Goal: Task Accomplishment & Management: Manage account settings

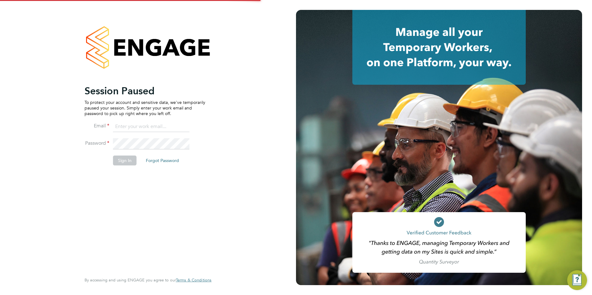
type input "george@mmpconsultancy.co.uk"
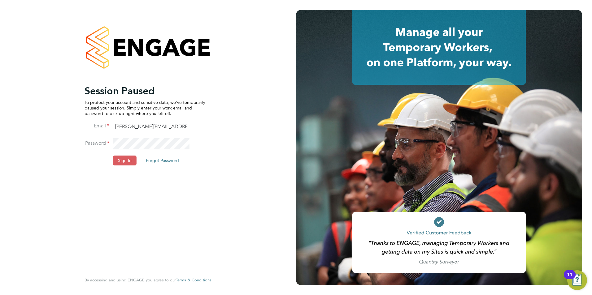
click at [129, 160] on button "Sign In" at bounding box center [125, 161] width 24 height 10
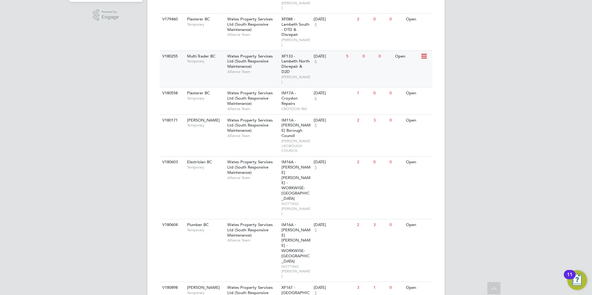
scroll to position [186, 0]
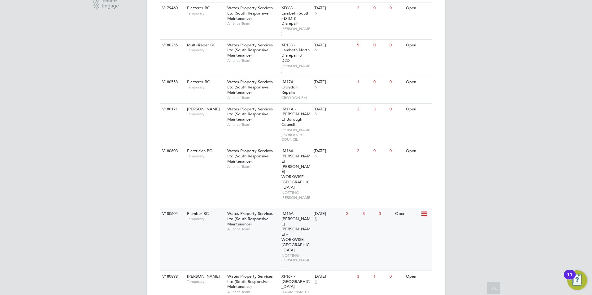
click at [250, 211] on span "Wates Property Services Ltd (South Responsive Maintenance)" at bounding box center [249, 219] width 45 height 16
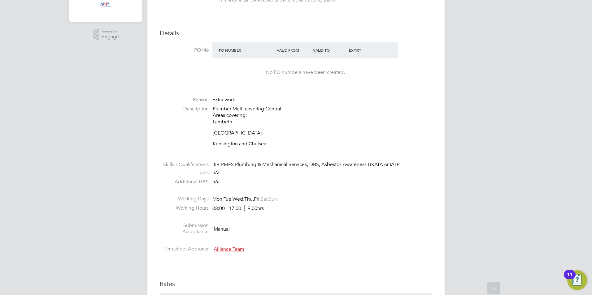
scroll to position [18, 43]
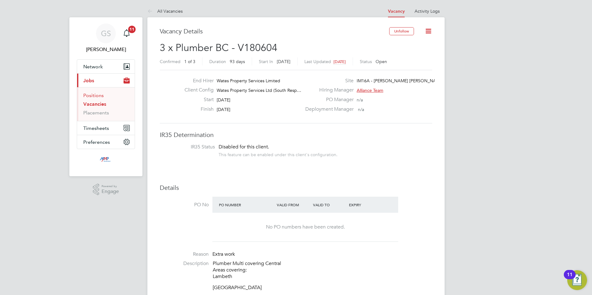
click at [101, 96] on link "Positions" at bounding box center [93, 96] width 20 height 6
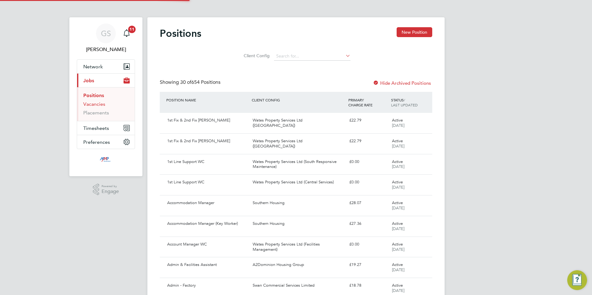
click at [98, 104] on link "Vacancies" at bounding box center [94, 104] width 22 height 6
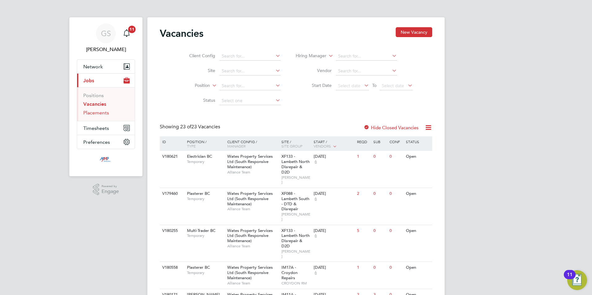
click at [104, 115] on link "Placements" at bounding box center [96, 113] width 26 height 6
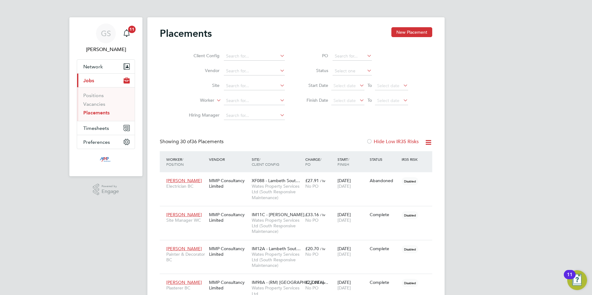
scroll to position [23, 43]
click at [100, 106] on link "Vacancies" at bounding box center [94, 104] width 22 height 6
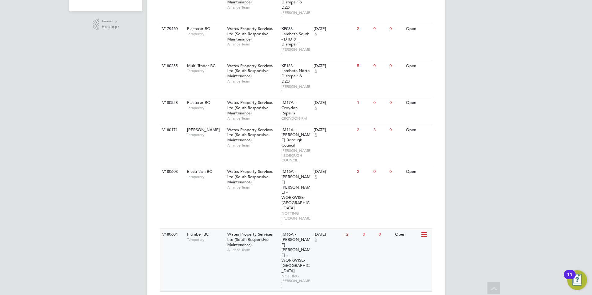
click at [267, 229] on div "Wates Property Services Ltd (South Responsive Maintenance) Alliance Team" at bounding box center [253, 242] width 54 height 27
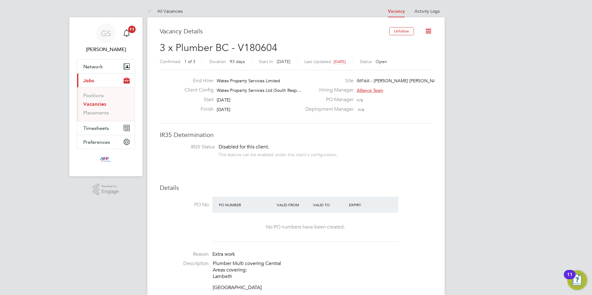
click at [99, 103] on link "Vacancies" at bounding box center [94, 104] width 23 height 6
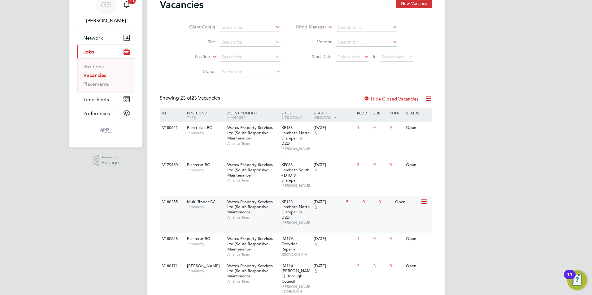
scroll to position [124, 0]
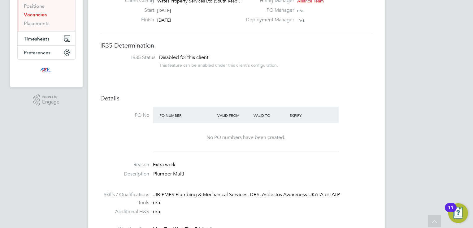
scroll to position [62, 0]
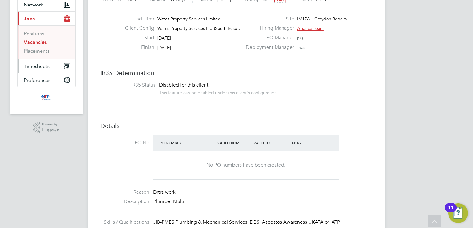
click at [46, 66] on span "Timesheets" at bounding box center [37, 66] width 26 height 6
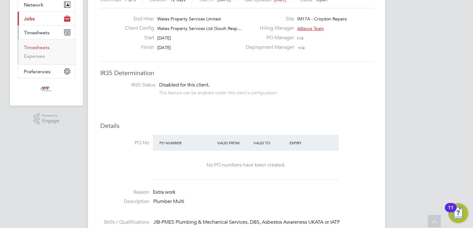
click at [37, 49] on link "Timesheets" at bounding box center [37, 48] width 26 height 6
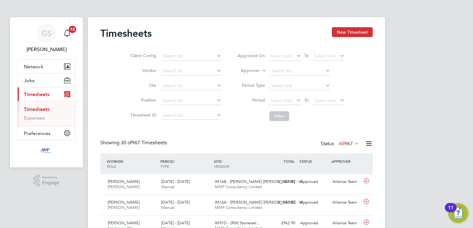
scroll to position [15, 54]
click at [338, 34] on button "New Timesheet" at bounding box center [352, 32] width 41 height 10
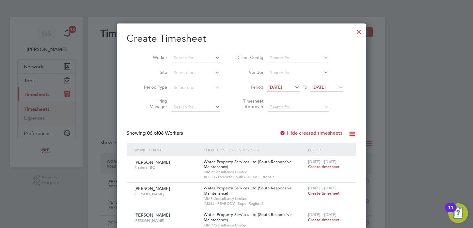
click at [353, 32] on div at bounding box center [358, 30] width 11 height 11
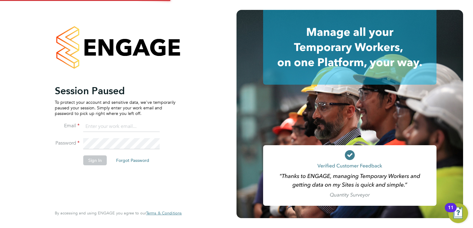
type input "george@mmpconsultancy.co.uk"
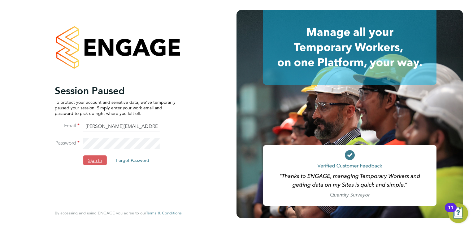
click at [93, 162] on button "Sign In" at bounding box center [95, 161] width 24 height 10
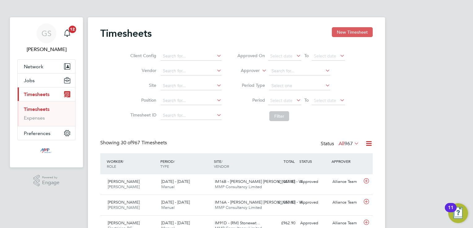
click at [340, 32] on button "New Timesheet" at bounding box center [352, 32] width 41 height 10
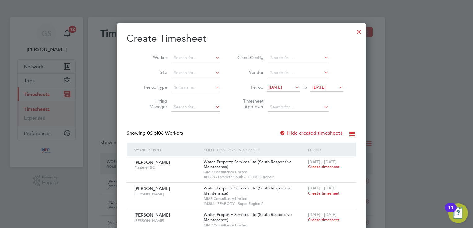
click at [353, 31] on div at bounding box center [358, 30] width 11 height 11
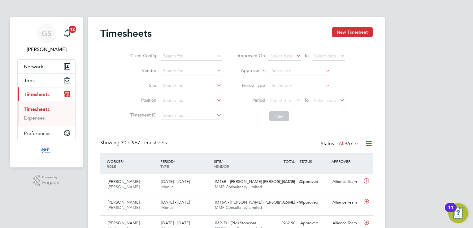
scroll to position [15, 54]
click at [42, 81] on button "Jobs" at bounding box center [47, 81] width 58 height 14
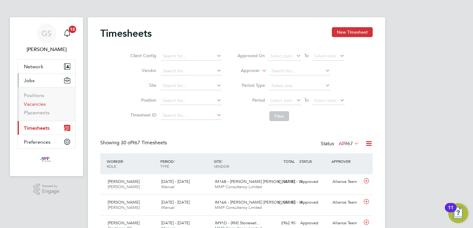
click at [36, 105] on link "Vacancies" at bounding box center [35, 104] width 22 height 6
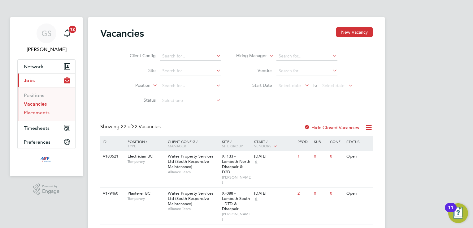
click at [42, 111] on link "Placements" at bounding box center [37, 113] width 26 height 6
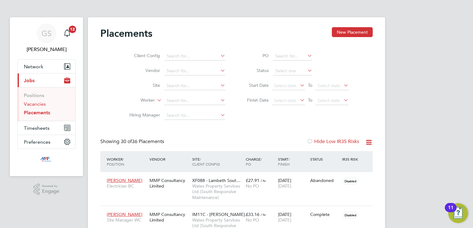
click at [37, 103] on link "Vacancies" at bounding box center [35, 104] width 22 height 6
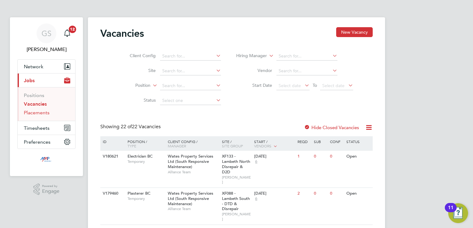
click at [44, 115] on link "Placements" at bounding box center [37, 113] width 26 height 6
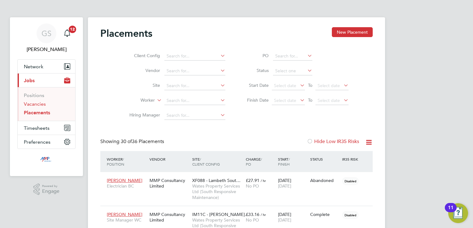
click at [37, 105] on link "Vacancies" at bounding box center [35, 104] width 22 height 6
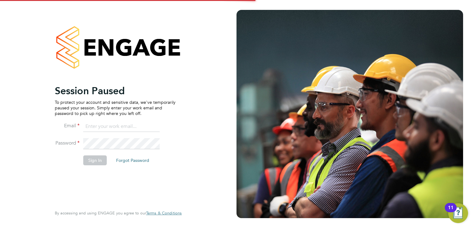
type input "george@mmpconsultancy.co.uk"
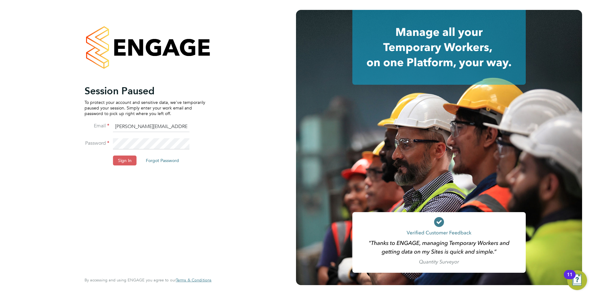
click at [118, 157] on button "Sign In" at bounding box center [125, 161] width 24 height 10
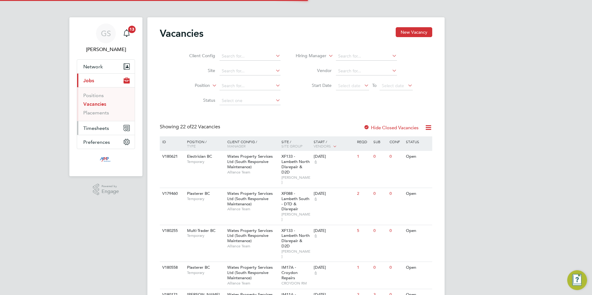
click at [107, 128] on span "Timesheets" at bounding box center [96, 128] width 26 height 6
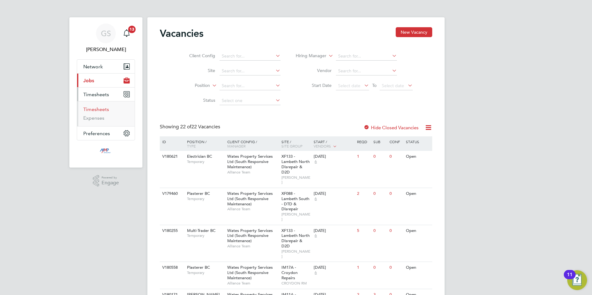
click at [105, 111] on link "Timesheets" at bounding box center [96, 109] width 26 height 6
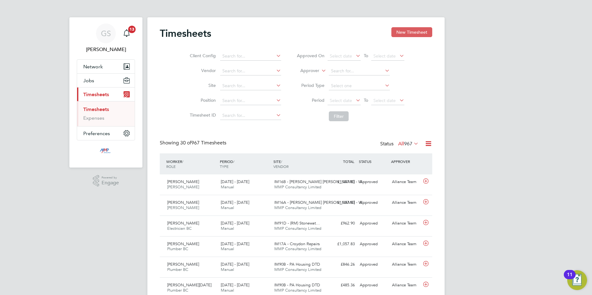
click at [404, 36] on button "New Timesheet" at bounding box center [411, 32] width 41 height 10
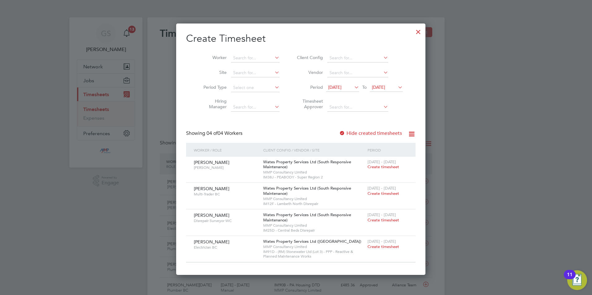
click at [369, 135] on label "Hide created timesheets" at bounding box center [370, 133] width 63 height 6
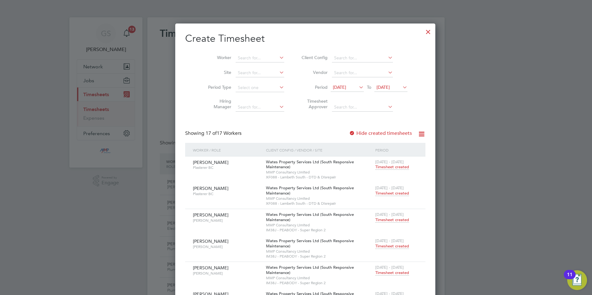
click at [375, 193] on span "Timesheet created" at bounding box center [392, 194] width 34 height 6
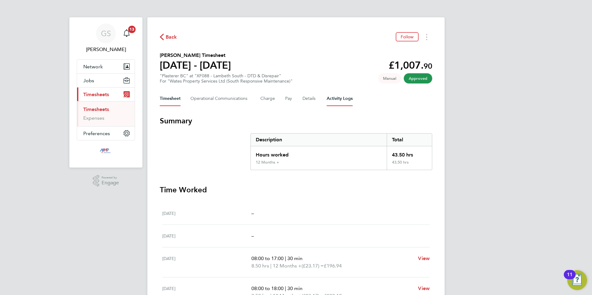
click at [338, 103] on Logs-tab "Activity Logs" at bounding box center [339, 98] width 26 height 15
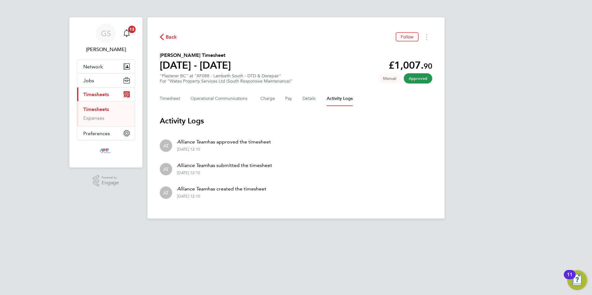
drag, startPoint x: 103, startPoint y: 111, endPoint x: 165, endPoint y: 117, distance: 62.2
click at [103, 111] on link "Timesheets" at bounding box center [96, 109] width 26 height 6
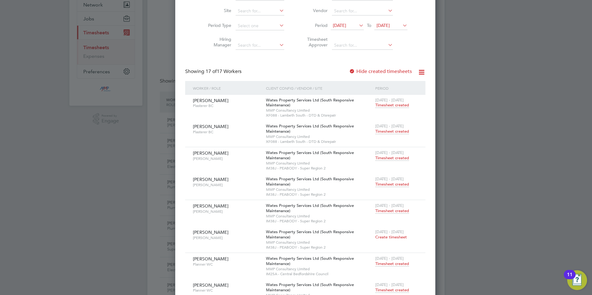
click at [375, 185] on span "Timesheet created" at bounding box center [392, 185] width 34 height 6
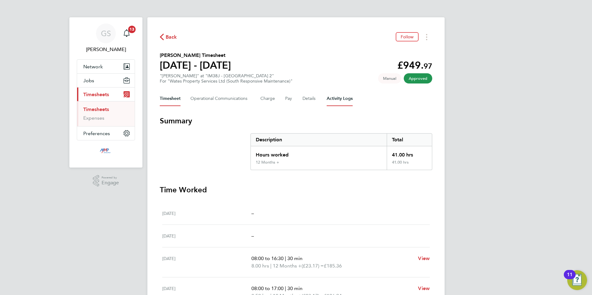
click at [335, 105] on Logs-tab "Activity Logs" at bounding box center [339, 98] width 26 height 15
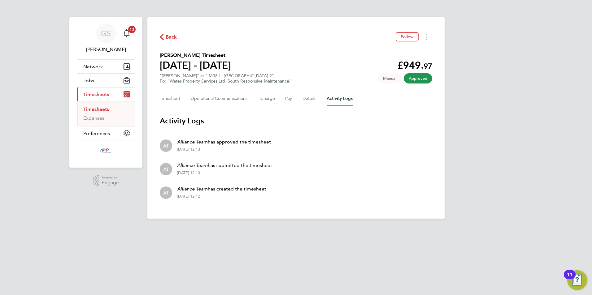
click at [105, 110] on link "Timesheets" at bounding box center [96, 109] width 26 height 6
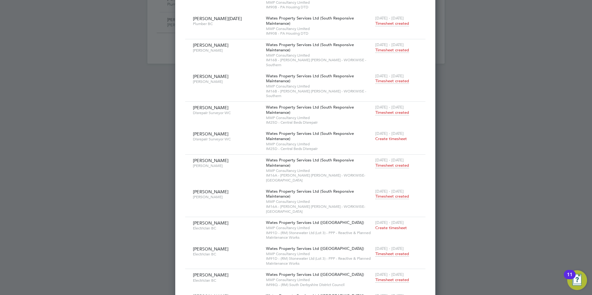
click at [385, 251] on span "Timesheet created" at bounding box center [392, 254] width 34 height 6
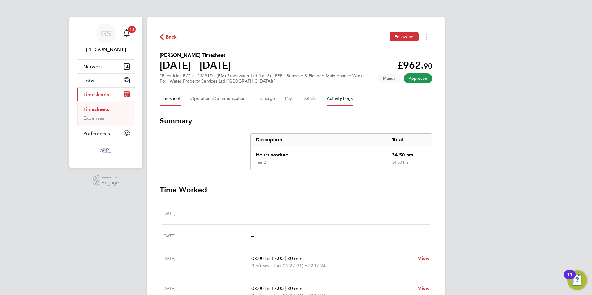
click at [347, 98] on Logs-tab "Activity Logs" at bounding box center [339, 98] width 26 height 15
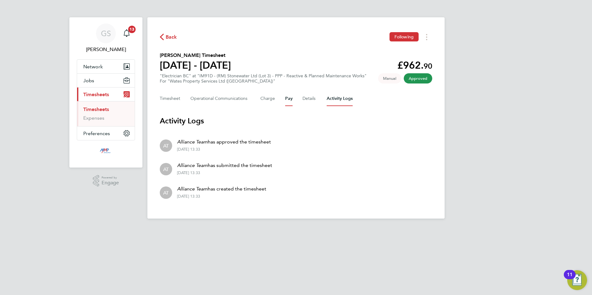
click at [285, 98] on button "Pay" at bounding box center [288, 98] width 7 height 15
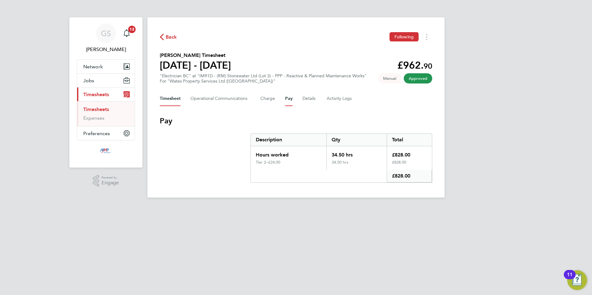
click at [169, 101] on button "Timesheet" at bounding box center [170, 98] width 21 height 15
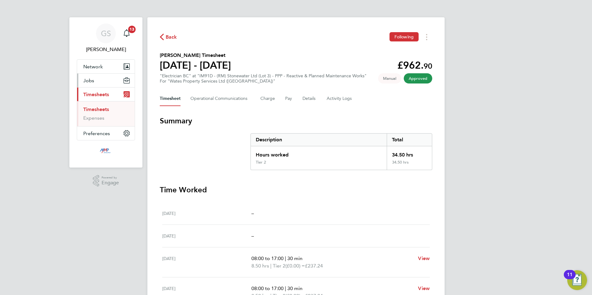
click at [95, 81] on button "Jobs" at bounding box center [106, 81] width 58 height 14
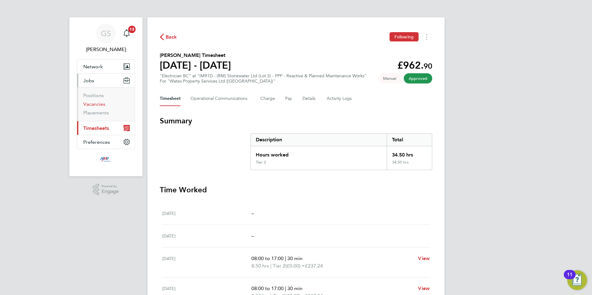
click at [95, 102] on link "Vacancies" at bounding box center [94, 104] width 22 height 6
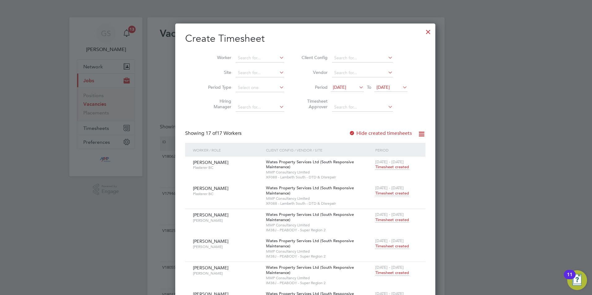
click at [422, 36] on div at bounding box center [427, 30] width 11 height 11
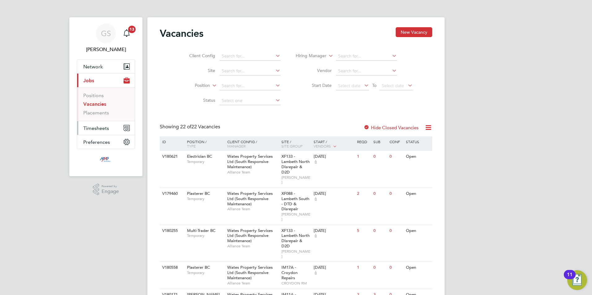
click at [100, 130] on span "Timesheets" at bounding box center [96, 128] width 26 height 6
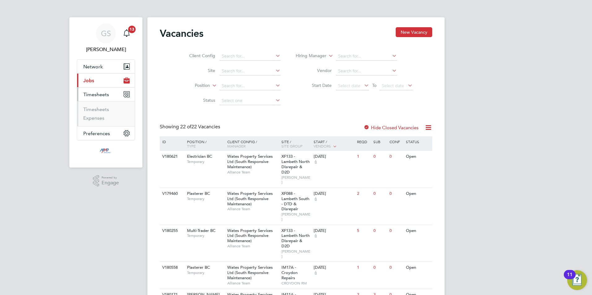
click at [100, 113] on li "Timesheets" at bounding box center [106, 110] width 46 height 9
click at [100, 111] on link "Timesheets" at bounding box center [96, 109] width 26 height 6
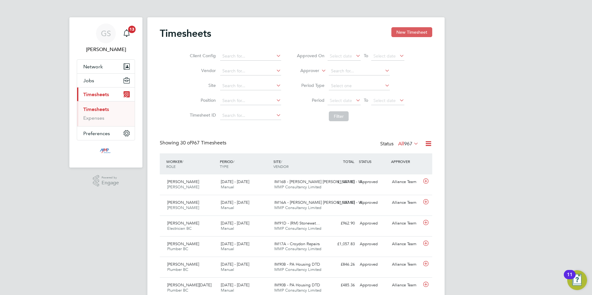
click at [395, 34] on button "New Timesheet" at bounding box center [411, 32] width 41 height 10
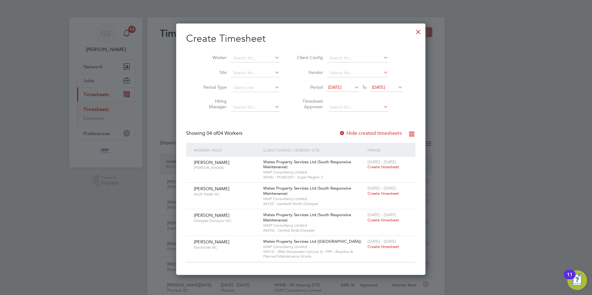
click at [413, 35] on div at bounding box center [418, 30] width 11 height 11
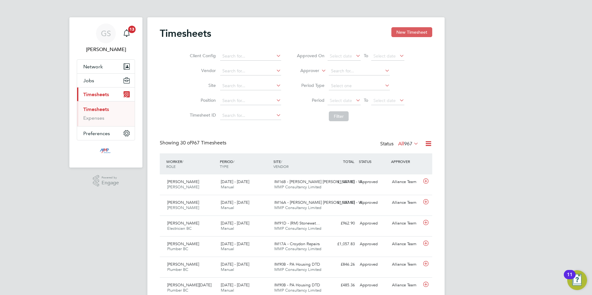
click at [413, 31] on button "New Timesheet" at bounding box center [411, 32] width 41 height 10
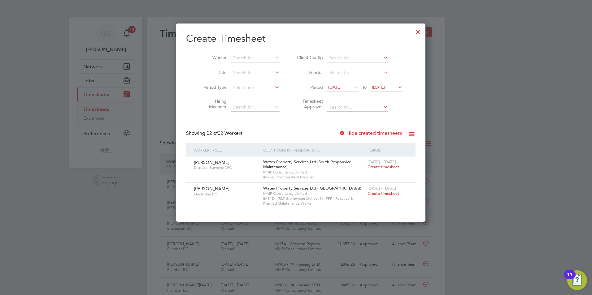
click at [374, 131] on label "Hide created timesheets" at bounding box center [370, 133] width 63 height 6
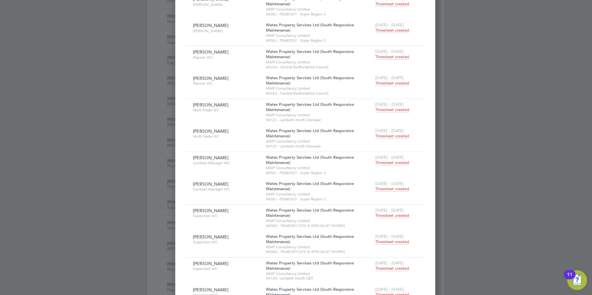
scroll to position [266, 0]
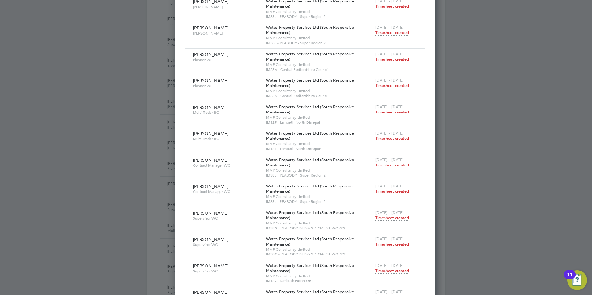
click at [377, 136] on span "Timesheet created" at bounding box center [392, 139] width 34 height 6
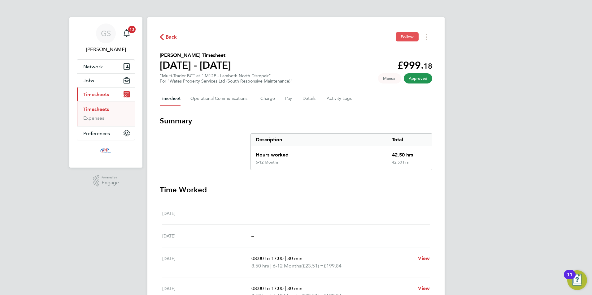
click at [397, 40] on button "Follow" at bounding box center [406, 36] width 23 height 9
click at [349, 105] on Logs-tab "Activity Logs" at bounding box center [339, 98] width 26 height 15
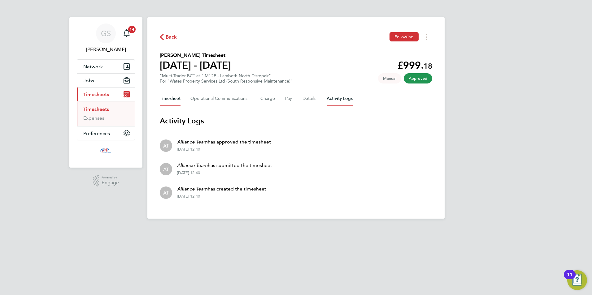
click at [180, 97] on button "Timesheet" at bounding box center [170, 98] width 21 height 15
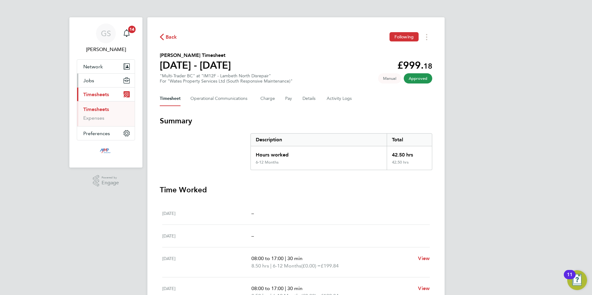
click at [96, 83] on button "Jobs" at bounding box center [106, 81] width 58 height 14
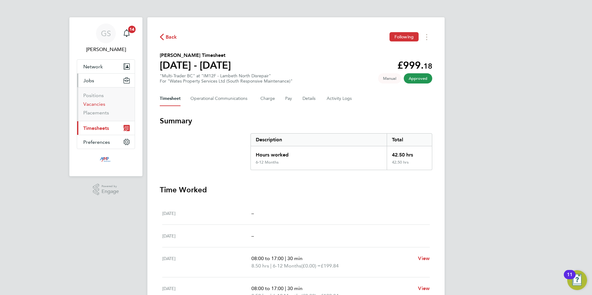
click at [96, 103] on link "Vacancies" at bounding box center [94, 104] width 22 height 6
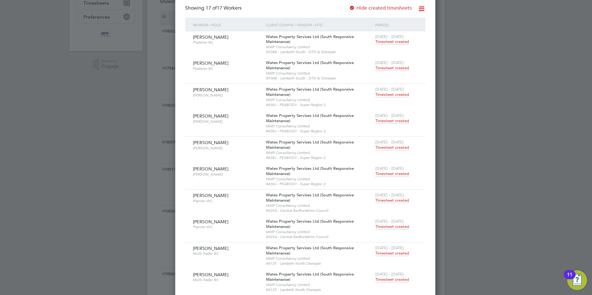
scroll to position [124, 0]
click at [380, 177] on span "Timesheet created" at bounding box center [392, 176] width 34 height 6
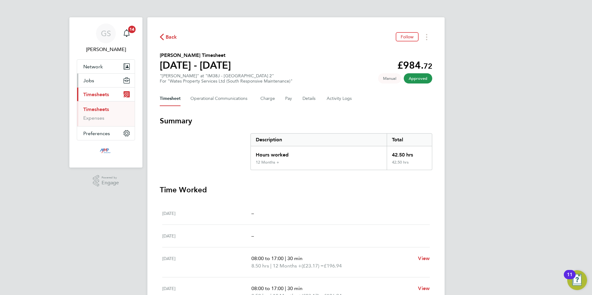
click at [90, 82] on span "Jobs" at bounding box center [88, 81] width 11 height 6
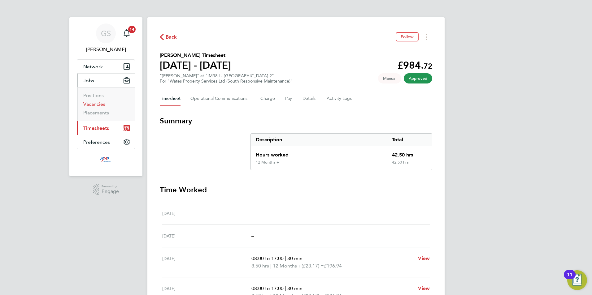
click at [99, 103] on link "Vacancies" at bounding box center [94, 104] width 22 height 6
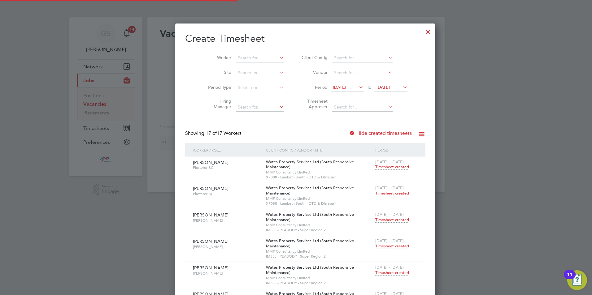
scroll to position [1034, 241]
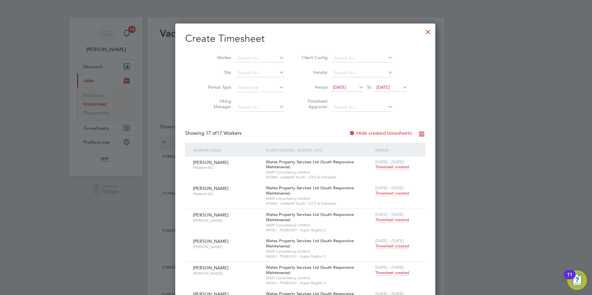
click at [422, 34] on div at bounding box center [427, 30] width 11 height 11
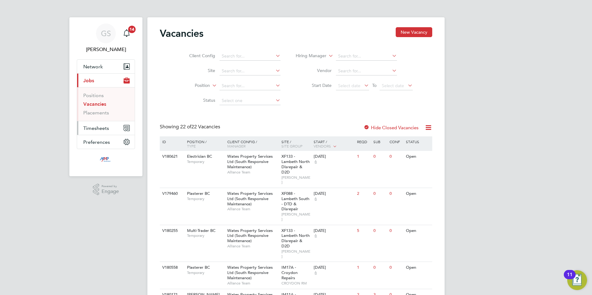
click at [112, 128] on button "Timesheets" at bounding box center [106, 128] width 58 height 14
click at [106, 108] on link "Timesheets" at bounding box center [96, 109] width 26 height 6
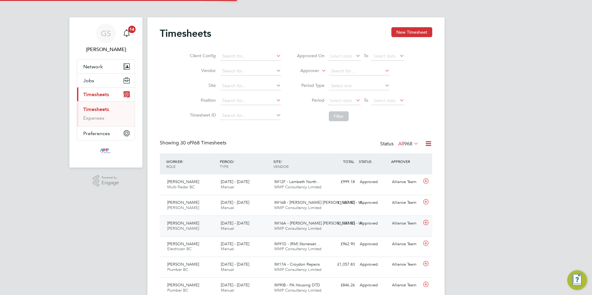
scroll to position [3, 3]
click at [419, 36] on button "New Timesheet" at bounding box center [411, 32] width 41 height 10
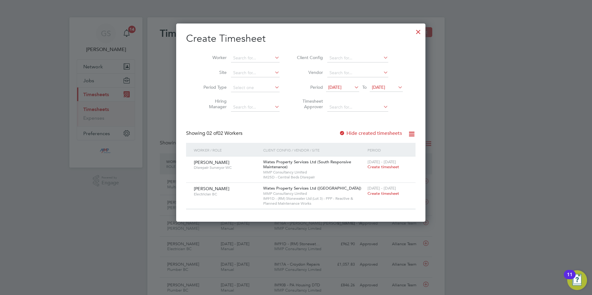
click at [386, 132] on label "Hide created timesheets" at bounding box center [370, 133] width 63 height 6
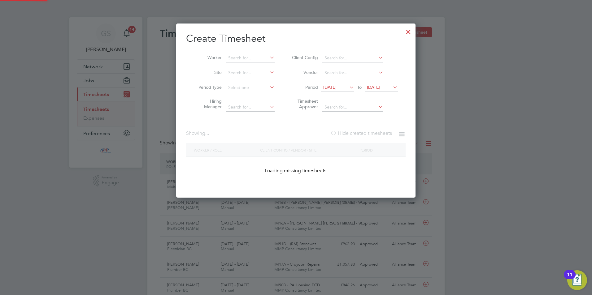
scroll to position [198, 240]
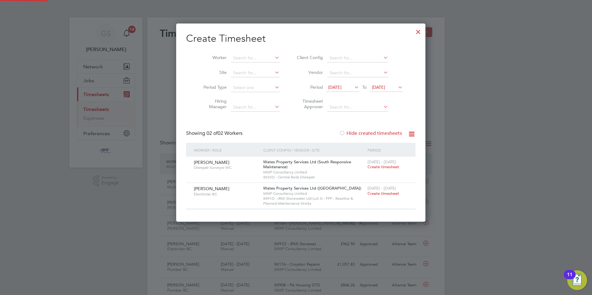
click at [386, 132] on label "Hide created timesheets" at bounding box center [370, 133] width 63 height 6
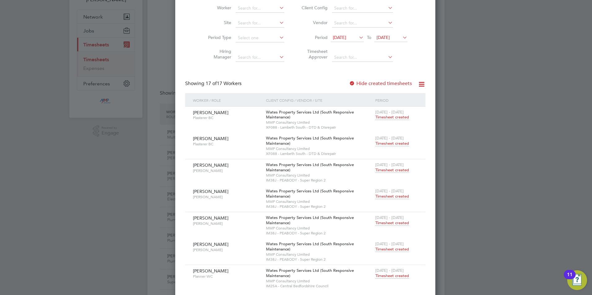
scroll to position [0, 0]
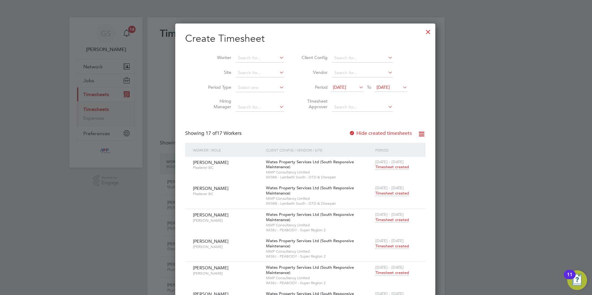
click at [339, 85] on span "[DATE]" at bounding box center [339, 87] width 13 height 6
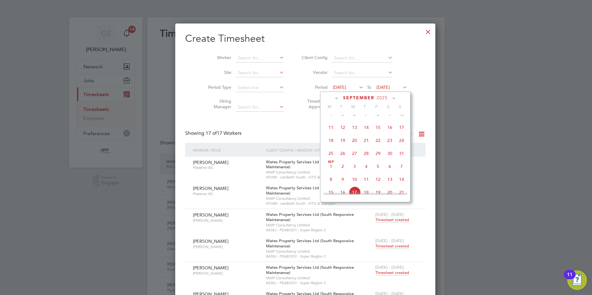
scroll to position [152, 0]
click at [377, 154] on span "22" at bounding box center [378, 152] width 12 height 12
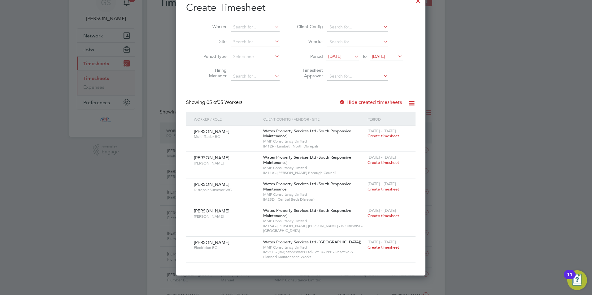
scroll to position [0, 0]
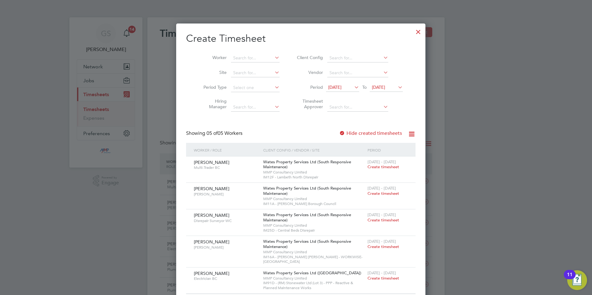
click at [378, 90] on span "[DATE]" at bounding box center [386, 88] width 33 height 8
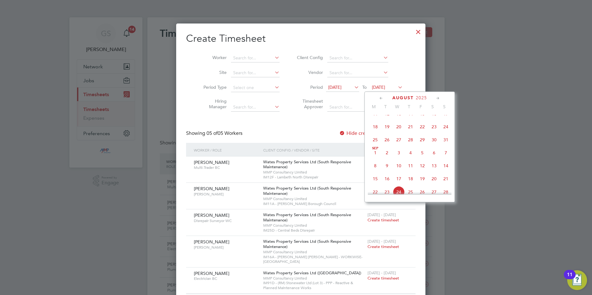
scroll to position [166, 0]
click at [420, 141] on span "22" at bounding box center [422, 138] width 12 height 12
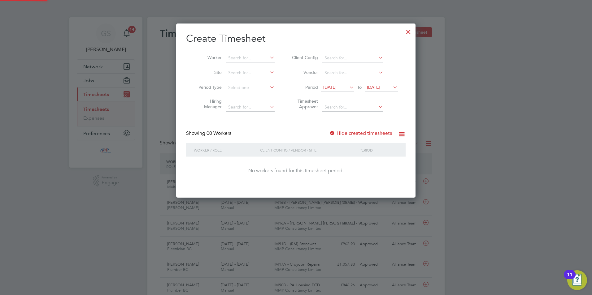
scroll to position [175, 240]
click at [377, 134] on label "Hide created timesheets" at bounding box center [360, 133] width 63 height 6
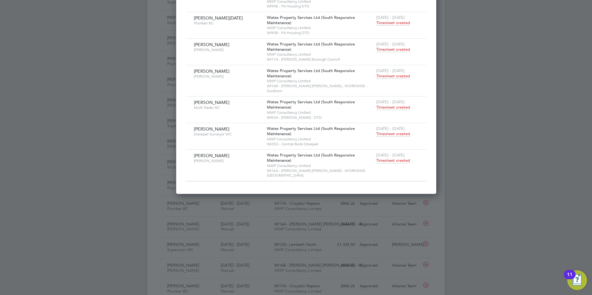
click at [380, 158] on span "Timesheet created" at bounding box center [393, 161] width 34 height 6
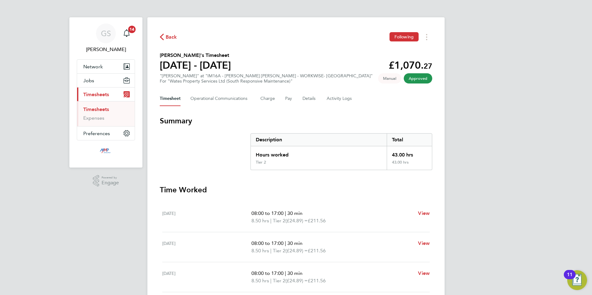
click at [103, 109] on link "Timesheets" at bounding box center [96, 109] width 26 height 6
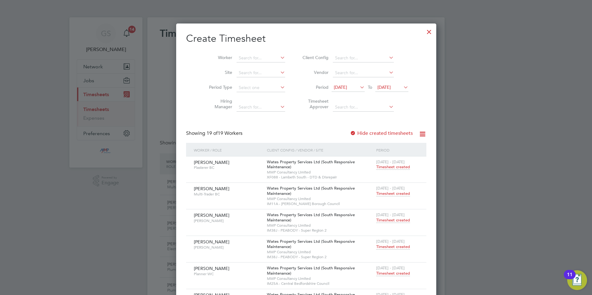
click at [377, 87] on span "[DATE]" at bounding box center [383, 87] width 13 height 6
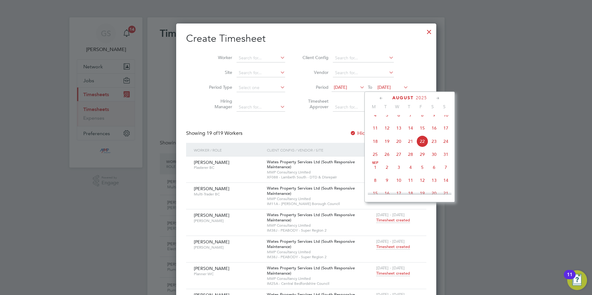
click at [423, 160] on span "29" at bounding box center [422, 155] width 12 height 12
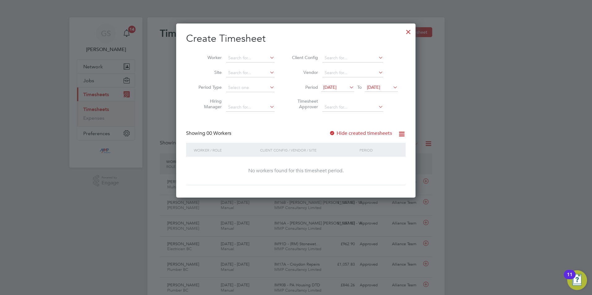
click at [356, 133] on label "Hide created timesheets" at bounding box center [360, 133] width 63 height 6
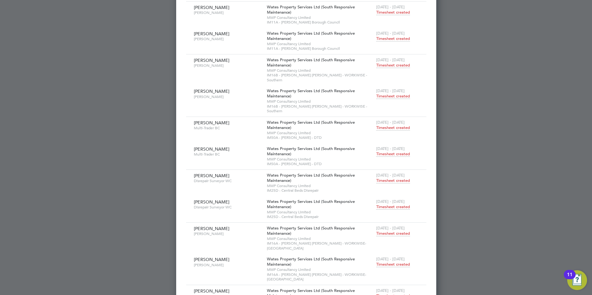
click at [377, 262] on span "Timesheet created" at bounding box center [393, 265] width 34 height 6
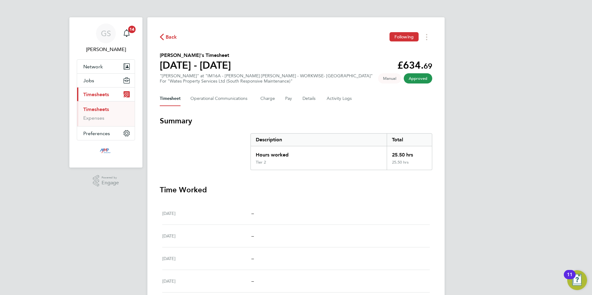
click at [94, 110] on link "Timesheets" at bounding box center [96, 109] width 26 height 6
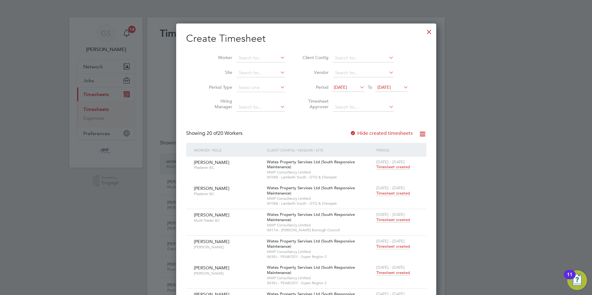
click at [390, 87] on span "[DATE]" at bounding box center [383, 87] width 13 height 6
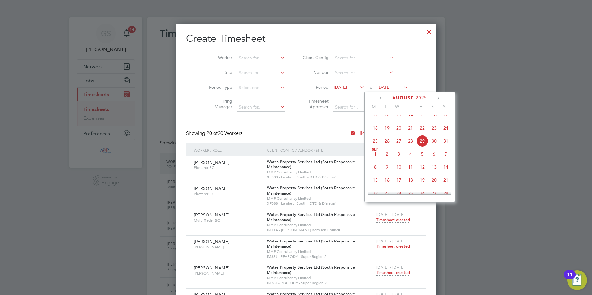
click at [423, 160] on span "5" at bounding box center [422, 154] width 12 height 12
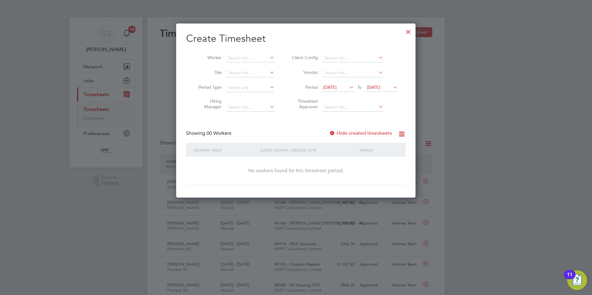
click at [355, 133] on label "Hide created timesheets" at bounding box center [360, 133] width 63 height 6
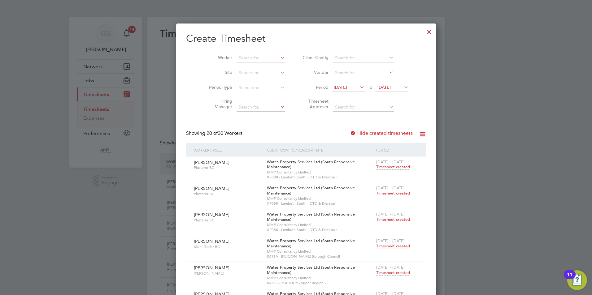
click at [423, 36] on div at bounding box center [428, 30] width 11 height 11
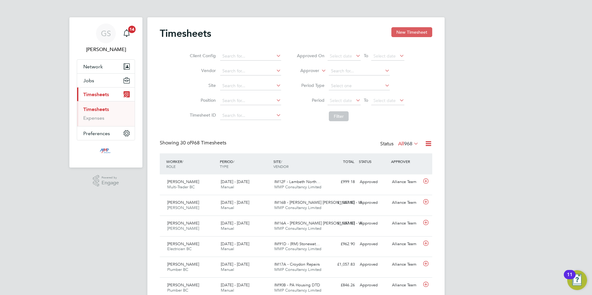
click at [404, 36] on button "New Timesheet" at bounding box center [411, 32] width 41 height 10
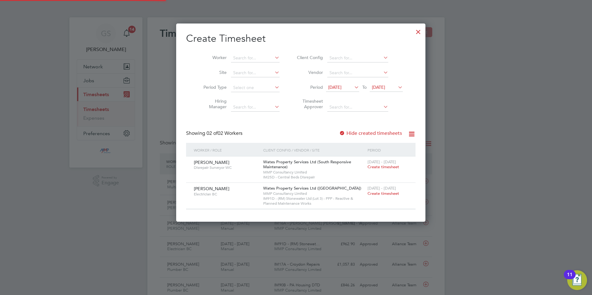
scroll to position [3, 3]
click at [413, 35] on div at bounding box center [418, 30] width 11 height 11
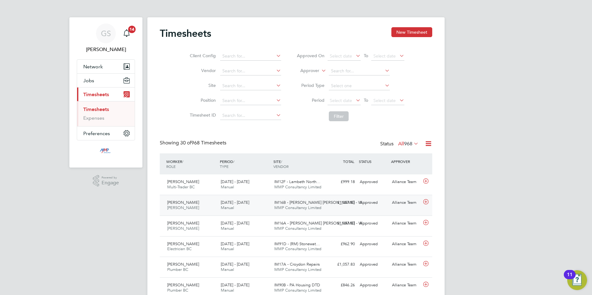
scroll to position [16, 54]
click at [397, 32] on button "New Timesheet" at bounding box center [411, 32] width 41 height 10
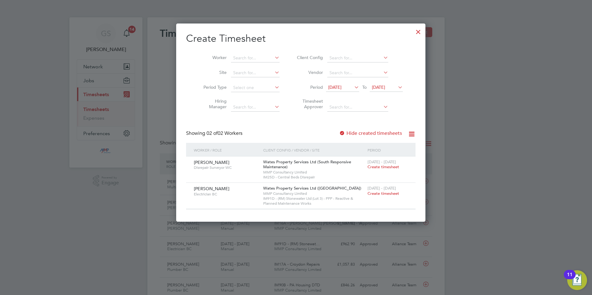
click at [413, 32] on div at bounding box center [418, 30] width 11 height 11
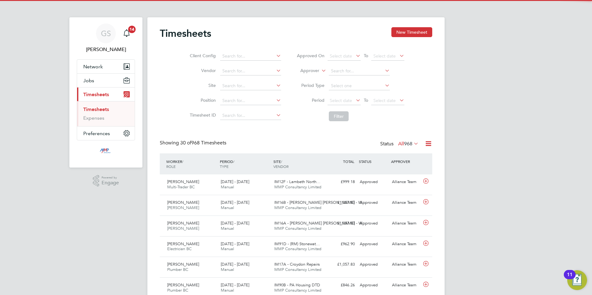
scroll to position [16, 54]
